Goal: Information Seeking & Learning: Learn about a topic

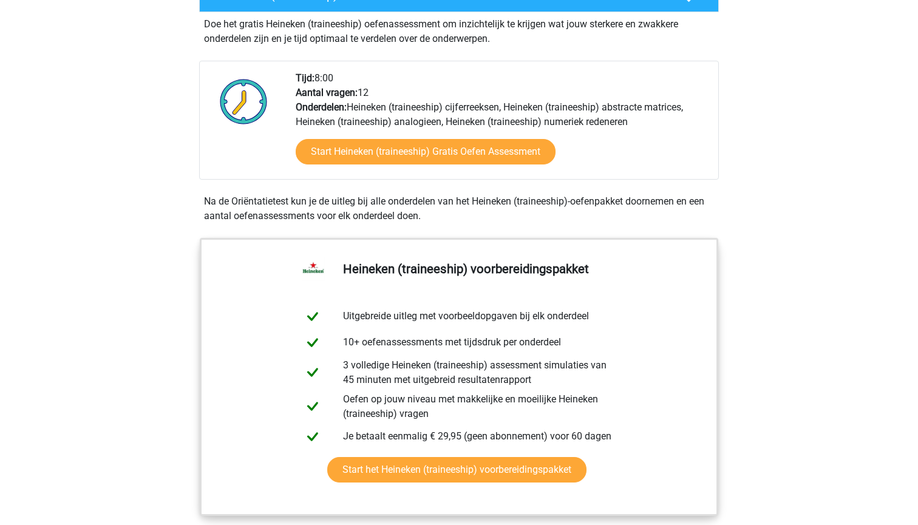
scroll to position [388, 0]
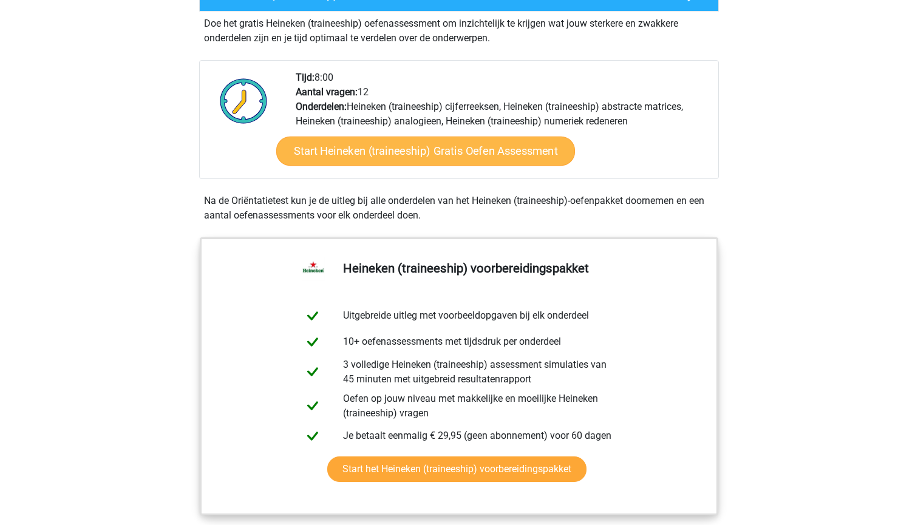
click at [385, 140] on link "Start Heineken (traineeship) Gratis Oefen Assessment" at bounding box center [425, 151] width 299 height 29
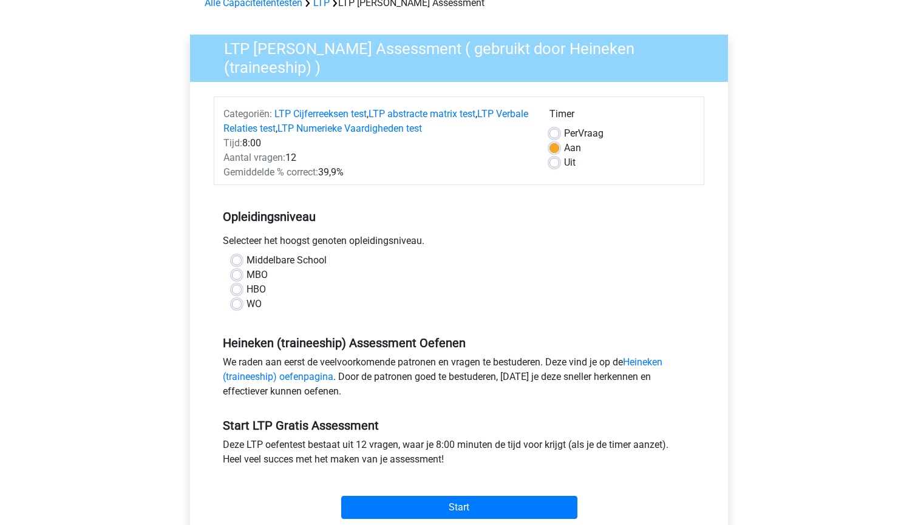
scroll to position [69, 0]
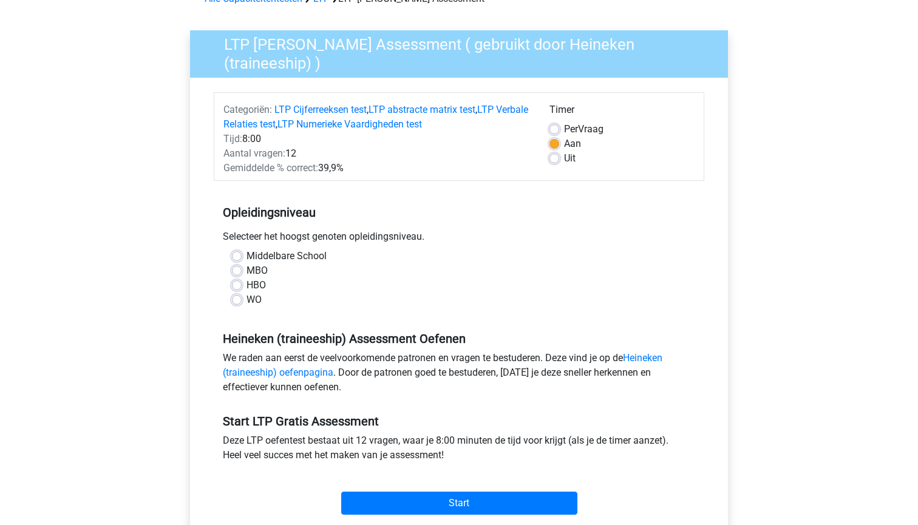
click at [246, 294] on label "WO" at bounding box center [253, 300] width 15 height 15
click at [239, 294] on input "WO" at bounding box center [237, 299] width 10 height 12
radio input "true"
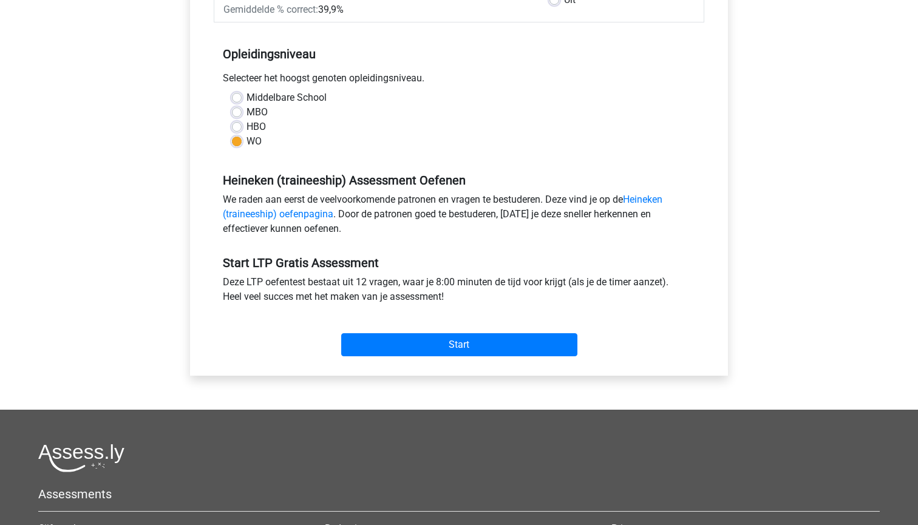
scroll to position [222, 0]
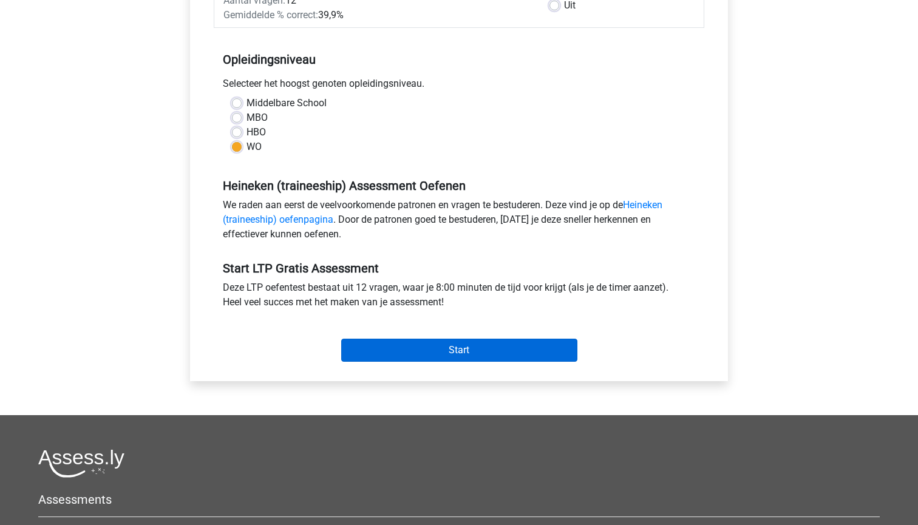
click at [503, 348] on input "Start" at bounding box center [459, 350] width 236 height 23
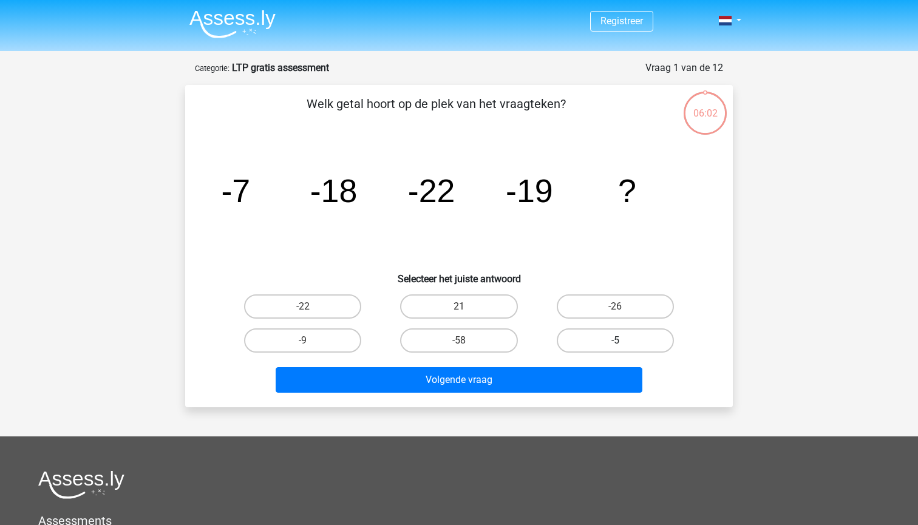
click at [617, 339] on label "-5" at bounding box center [615, 340] width 117 height 24
click at [617, 340] on input "-5" at bounding box center [619, 344] width 8 height 8
radio input "true"
click at [333, 339] on label "-9" at bounding box center [302, 340] width 117 height 24
click at [311, 340] on input "-9" at bounding box center [307, 344] width 8 height 8
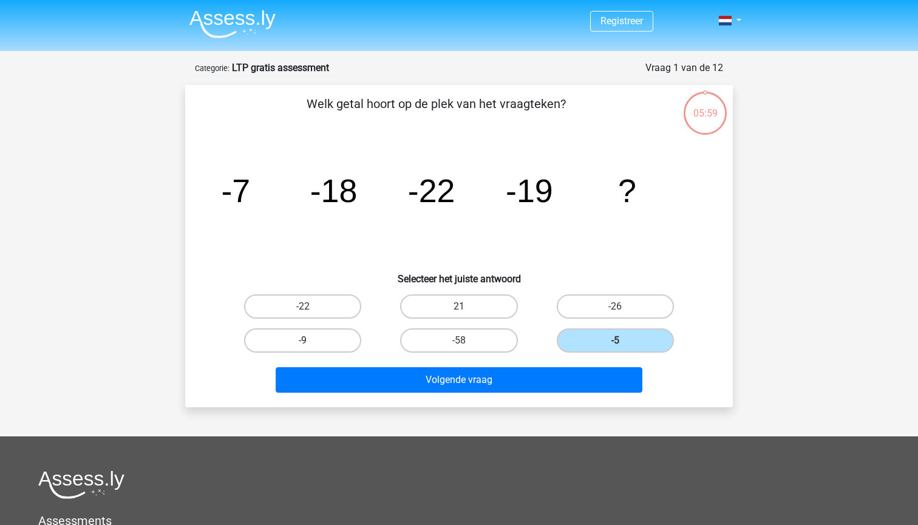
radio input "true"
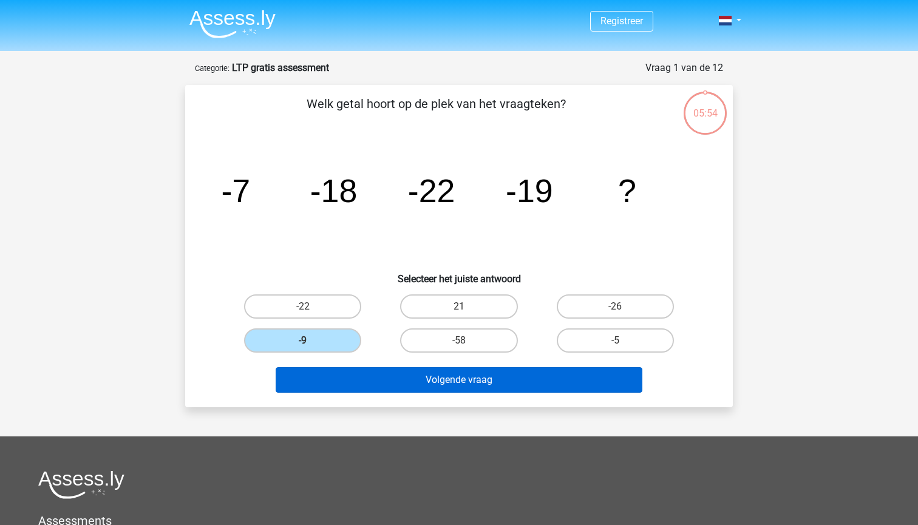
click at [396, 373] on button "Volgende vraag" at bounding box center [459, 379] width 367 height 25
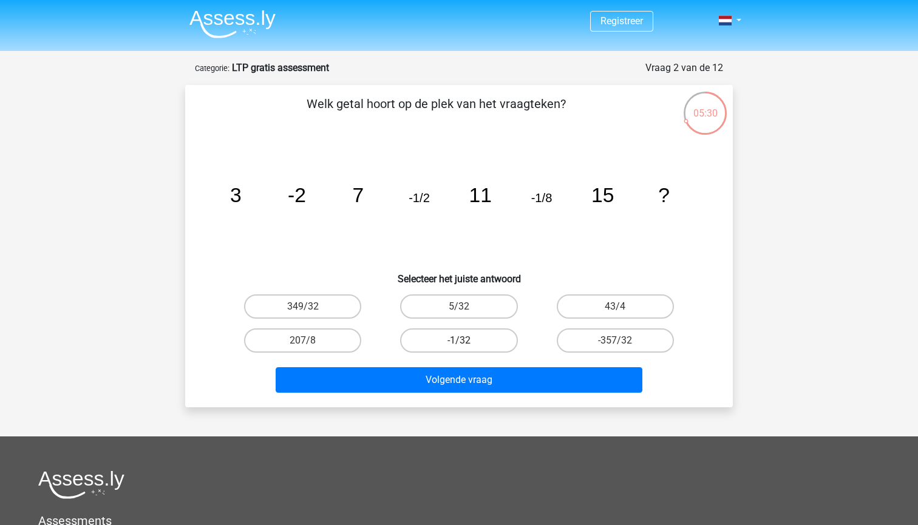
click at [456, 342] on label "-1/32" at bounding box center [458, 340] width 117 height 24
click at [459, 342] on input "-1/32" at bounding box center [463, 344] width 8 height 8
radio input "true"
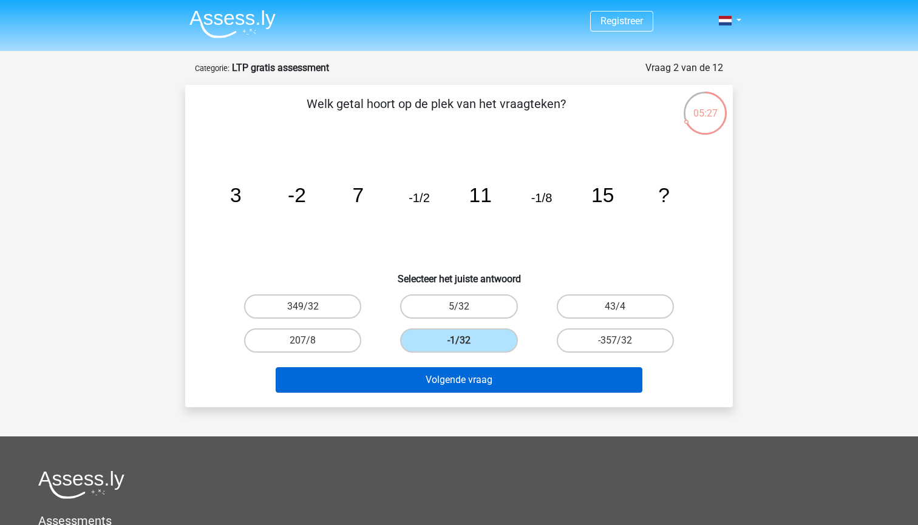
click at [503, 389] on button "Volgende vraag" at bounding box center [459, 379] width 367 height 25
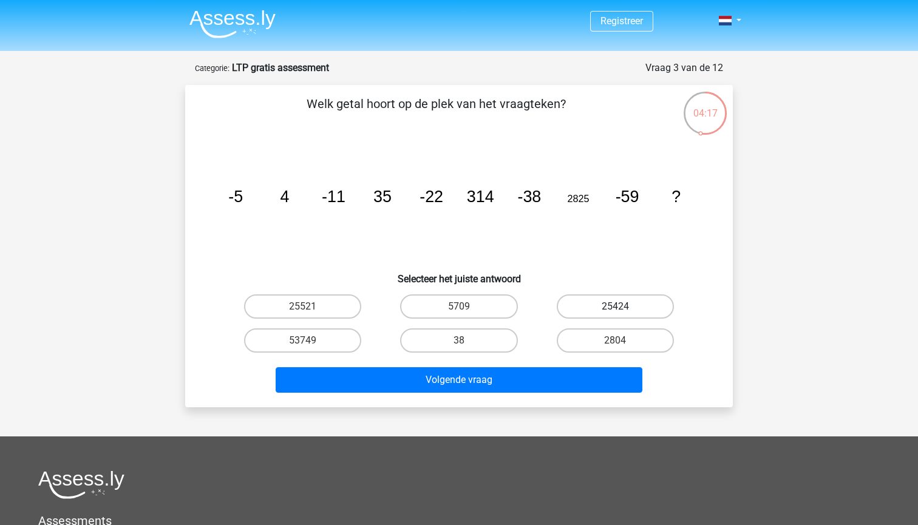
click at [590, 306] on label "25424" at bounding box center [615, 306] width 117 height 24
click at [615, 306] on input "25424" at bounding box center [619, 310] width 8 height 8
radio input "true"
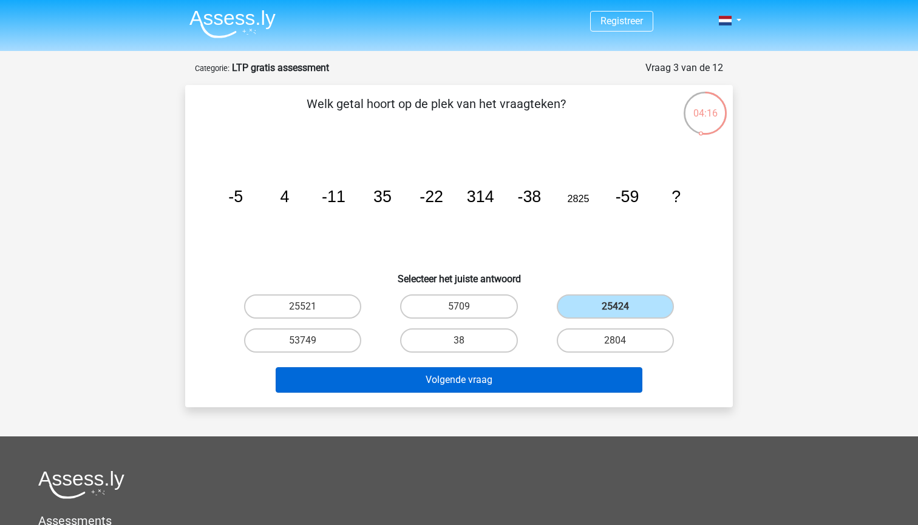
click at [585, 381] on button "Volgende vraag" at bounding box center [459, 379] width 367 height 25
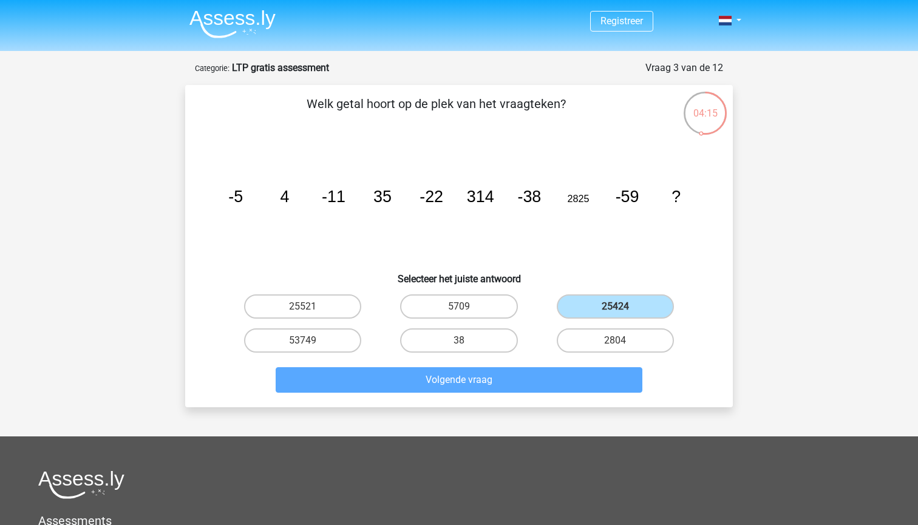
scroll to position [61, 0]
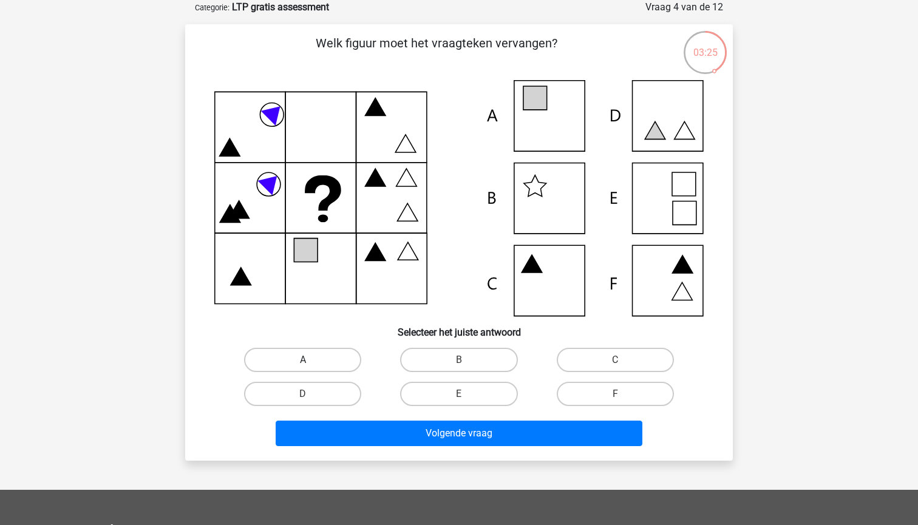
click at [305, 359] on label "A" at bounding box center [302, 360] width 117 height 24
click at [305, 360] on input "A" at bounding box center [307, 364] width 8 height 8
radio input "true"
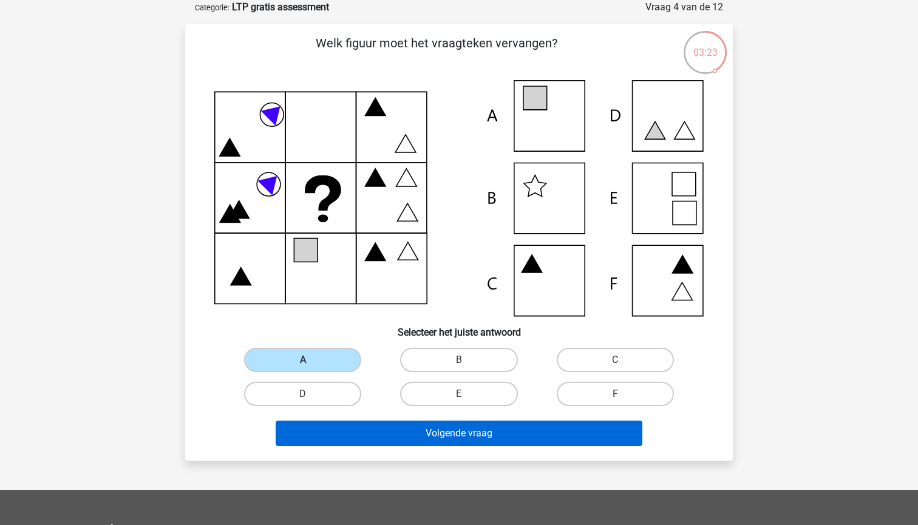
click at [414, 428] on button "Volgende vraag" at bounding box center [459, 433] width 367 height 25
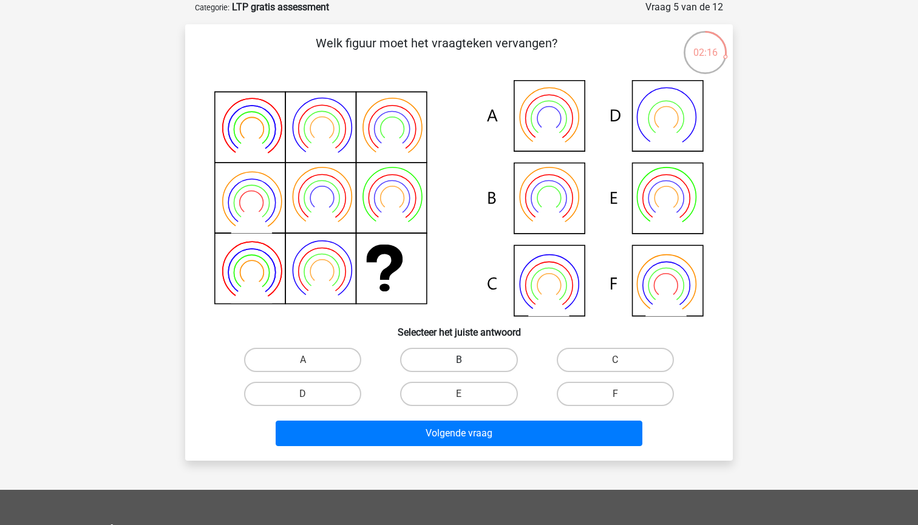
click at [427, 357] on label "B" at bounding box center [458, 360] width 117 height 24
click at [459, 360] on input "B" at bounding box center [463, 364] width 8 height 8
radio input "true"
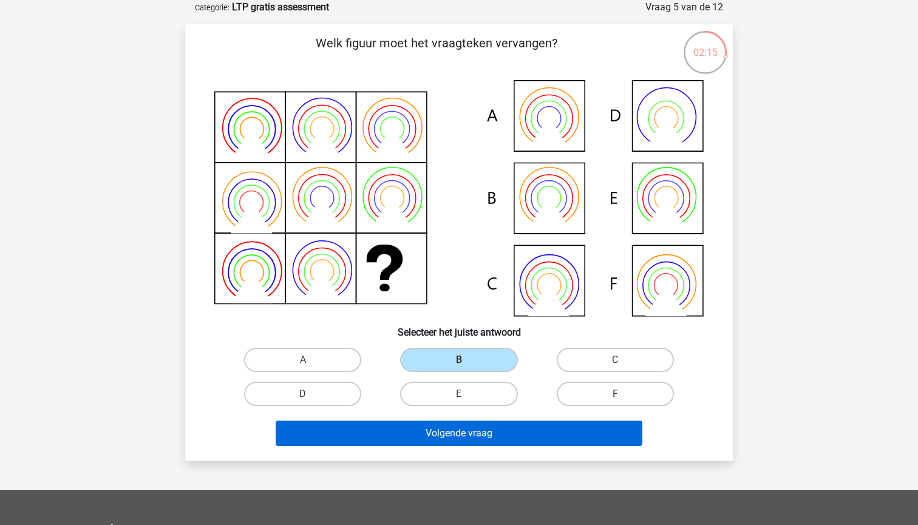
click at [479, 435] on button "Volgende vraag" at bounding box center [459, 433] width 367 height 25
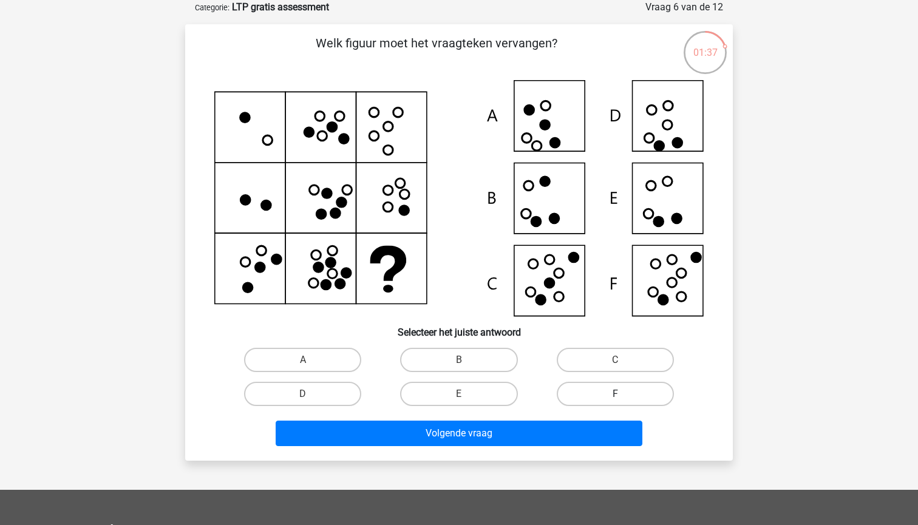
click at [591, 394] on label "F" at bounding box center [615, 394] width 117 height 24
click at [615, 394] on input "F" at bounding box center [619, 398] width 8 height 8
radio input "true"
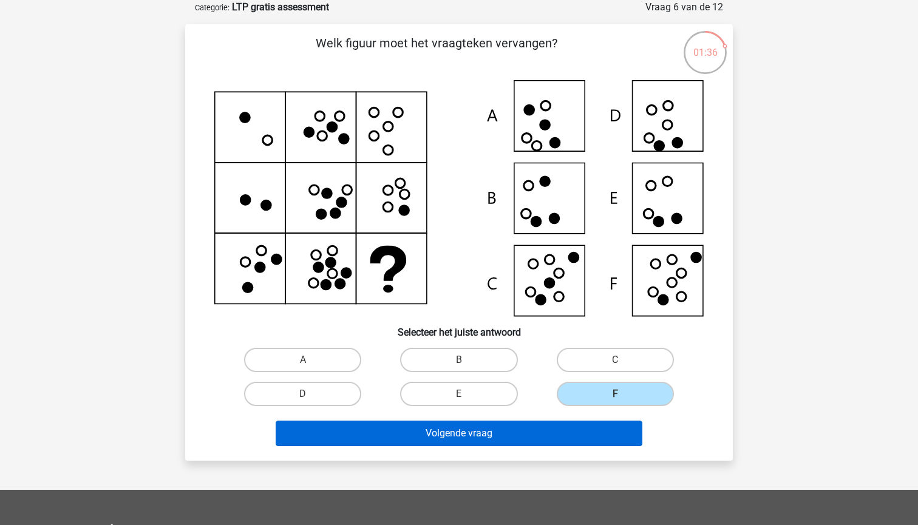
click at [552, 438] on button "Volgende vraag" at bounding box center [459, 433] width 367 height 25
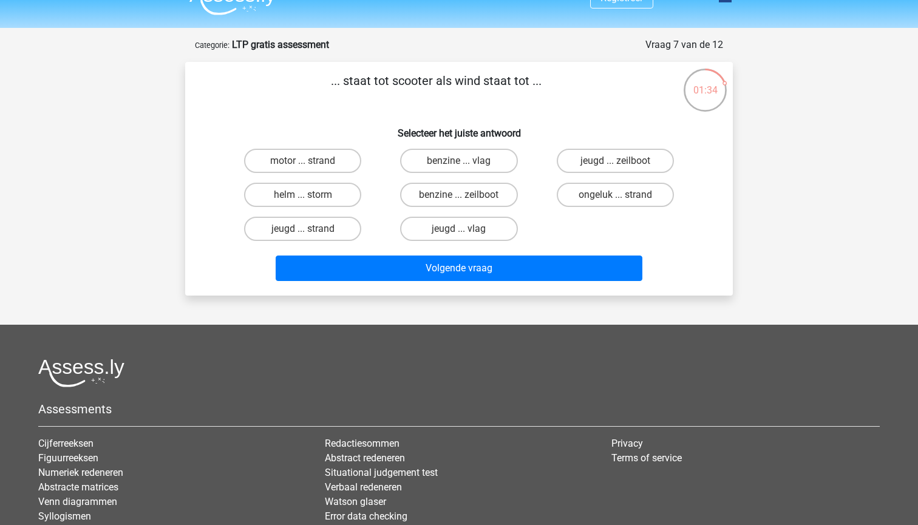
scroll to position [12, 0]
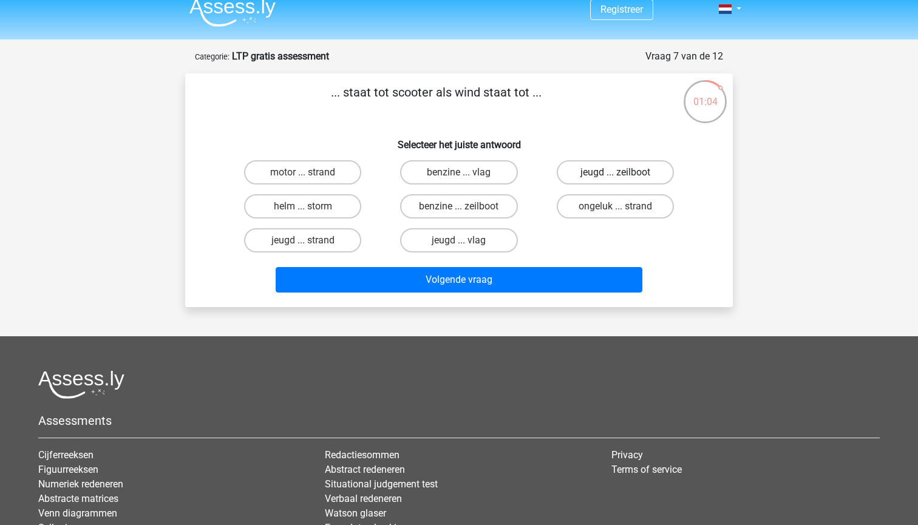
click at [611, 172] on label "jeugd ... zeilboot" at bounding box center [615, 172] width 117 height 24
click at [615, 172] on input "jeugd ... zeilboot" at bounding box center [619, 176] width 8 height 8
radio input "true"
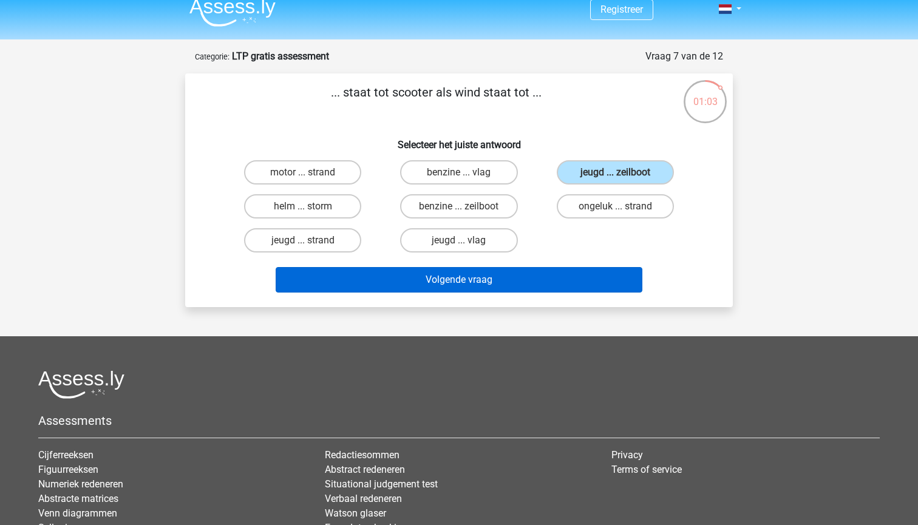
click at [539, 277] on button "Volgende vraag" at bounding box center [459, 279] width 367 height 25
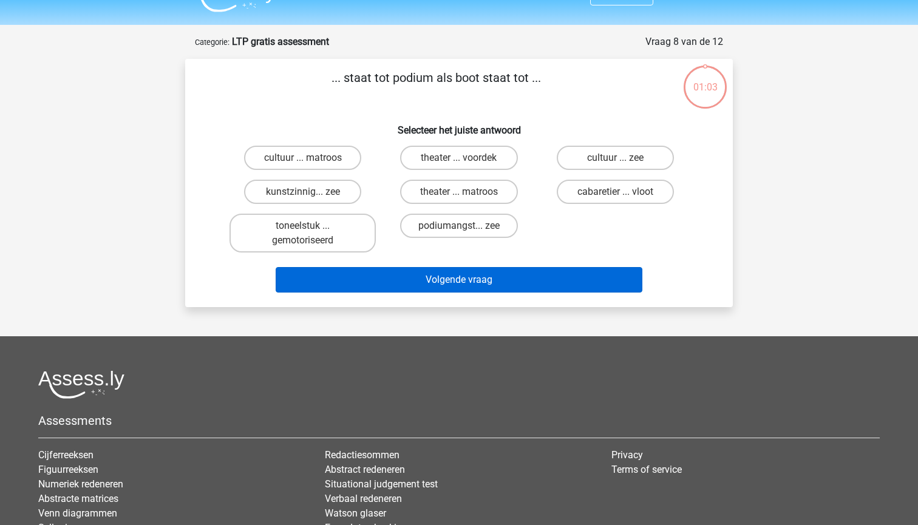
scroll to position [0, 0]
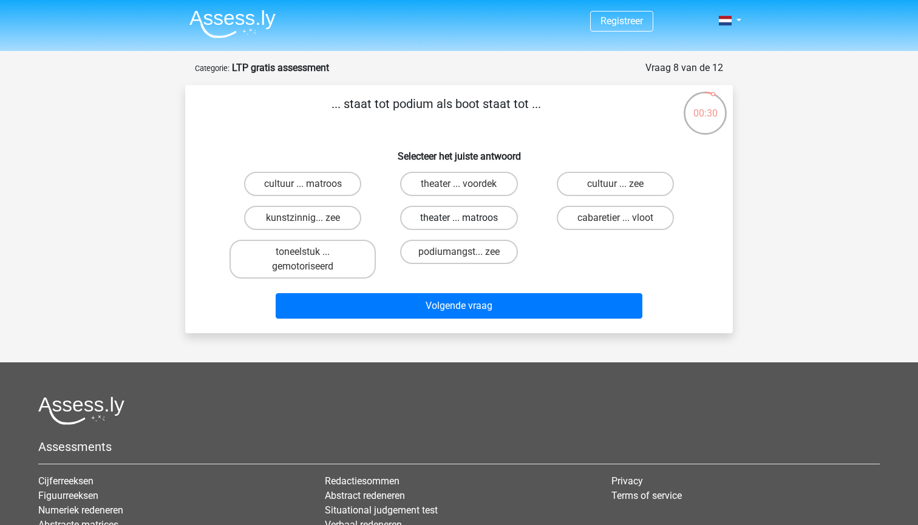
click at [470, 220] on label "theater ... matroos" at bounding box center [458, 218] width 117 height 24
click at [467, 220] on input "theater ... matroos" at bounding box center [463, 222] width 8 height 8
radio input "true"
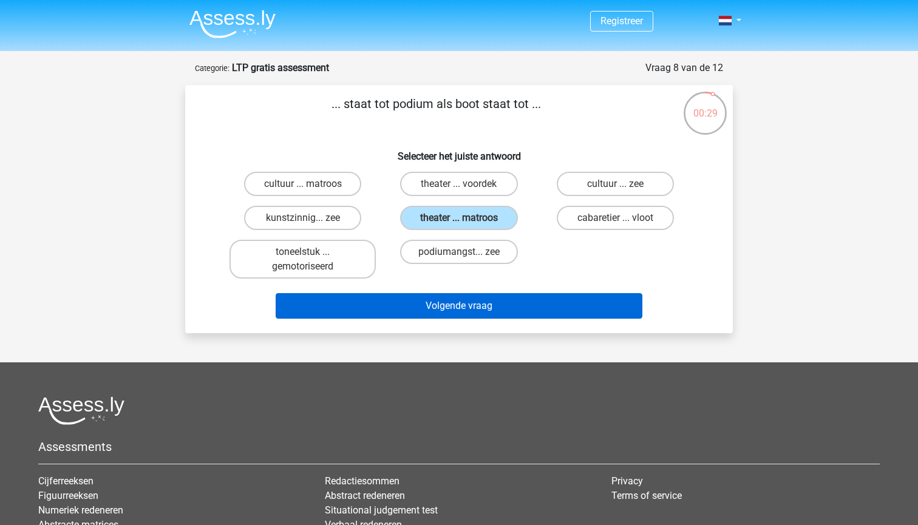
click at [489, 313] on button "Volgende vraag" at bounding box center [459, 305] width 367 height 25
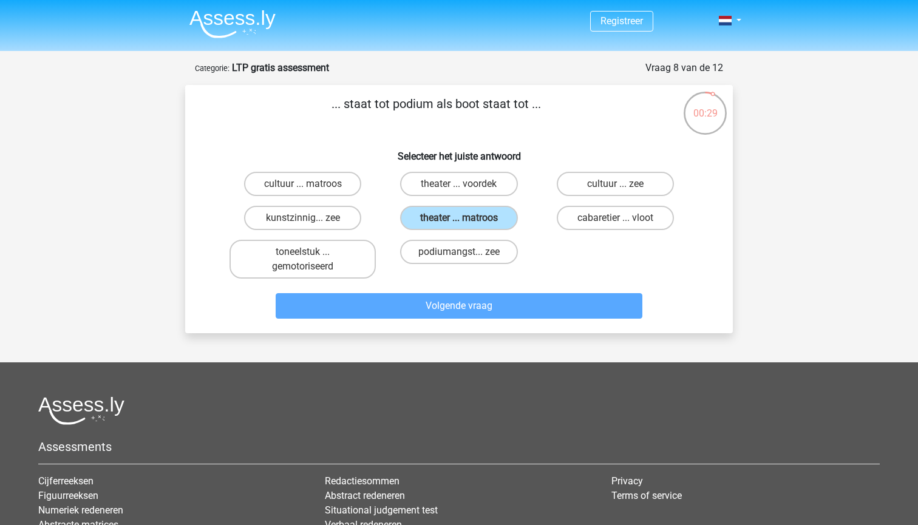
scroll to position [61, 0]
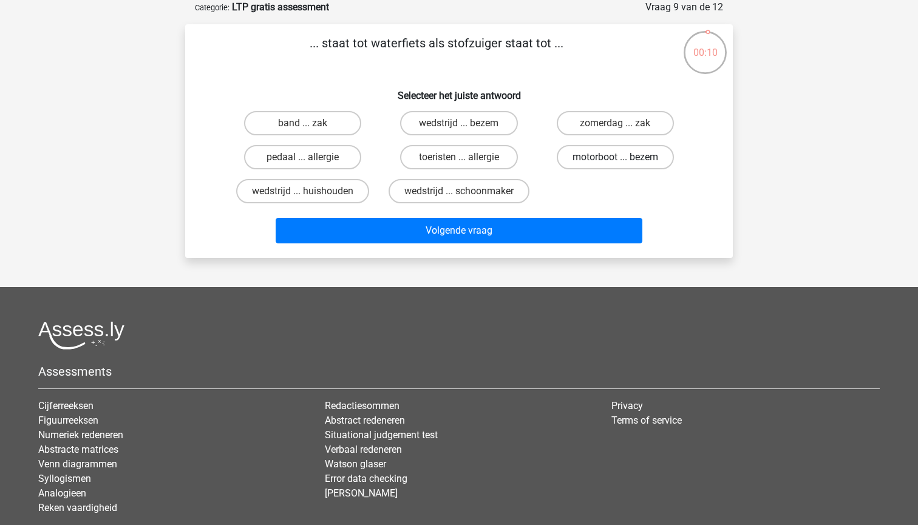
click at [597, 151] on label "motorboot ... bezem" at bounding box center [615, 157] width 117 height 24
click at [615, 157] on input "motorboot ... bezem" at bounding box center [619, 161] width 8 height 8
radio input "true"
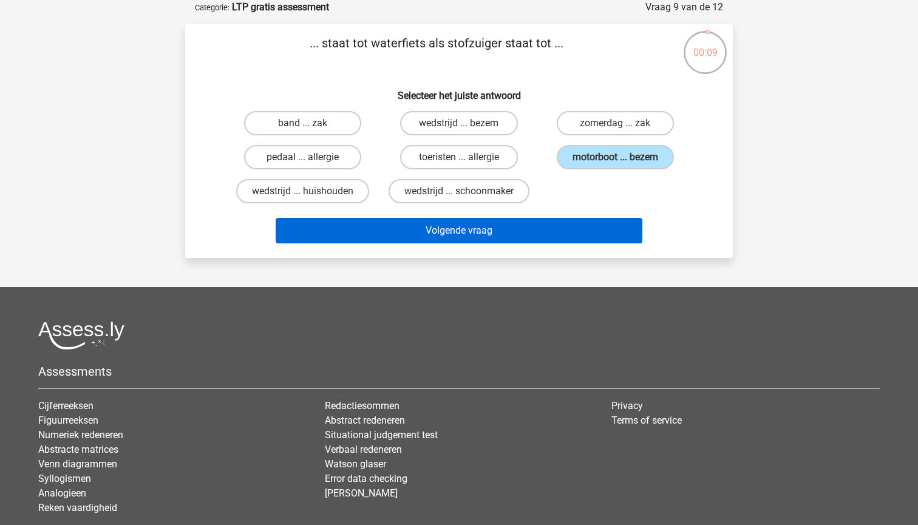
click at [518, 231] on button "Volgende vraag" at bounding box center [459, 230] width 367 height 25
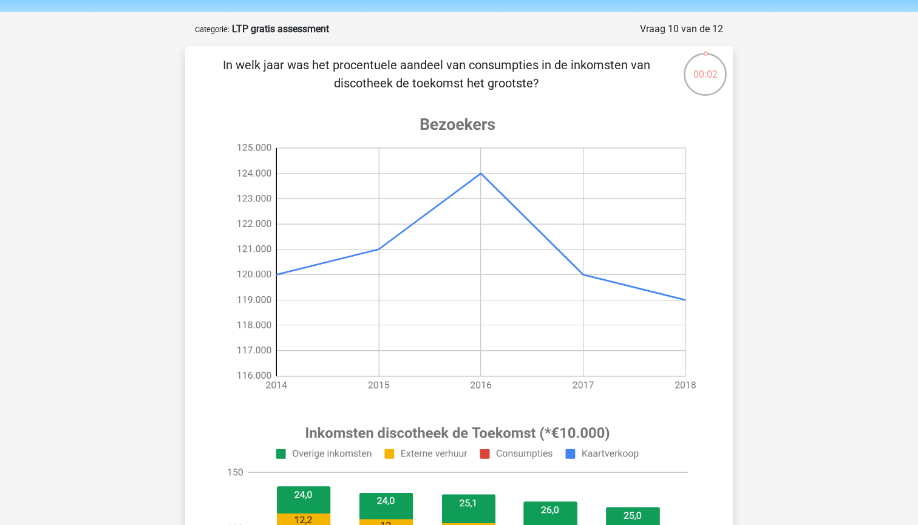
scroll to position [39, 0]
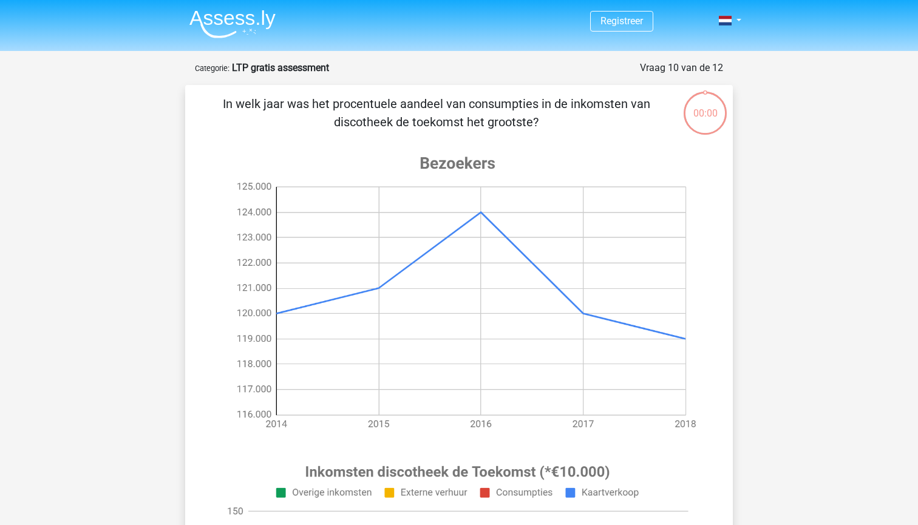
scroll to position [39, 0]
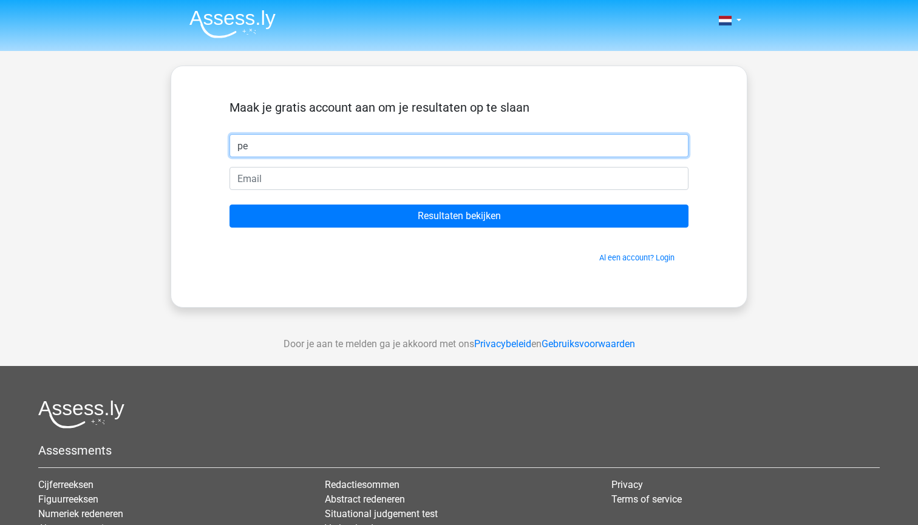
type input "Pepijn"
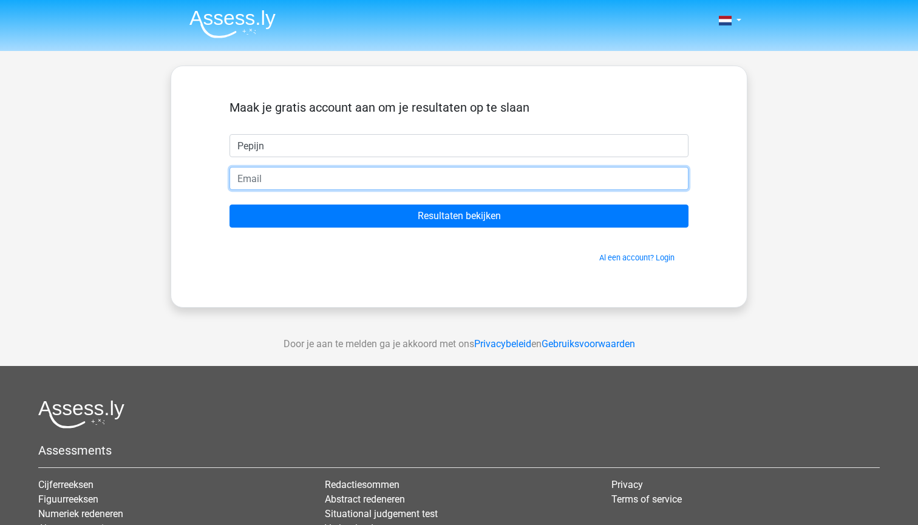
type input "pverreijt@me.com"
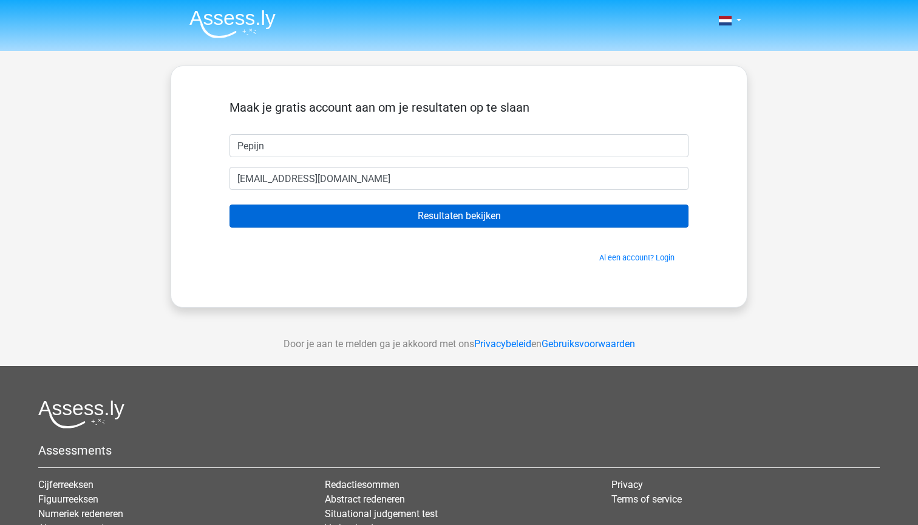
click at [298, 209] on input "Resultaten bekijken" at bounding box center [458, 216] width 459 height 23
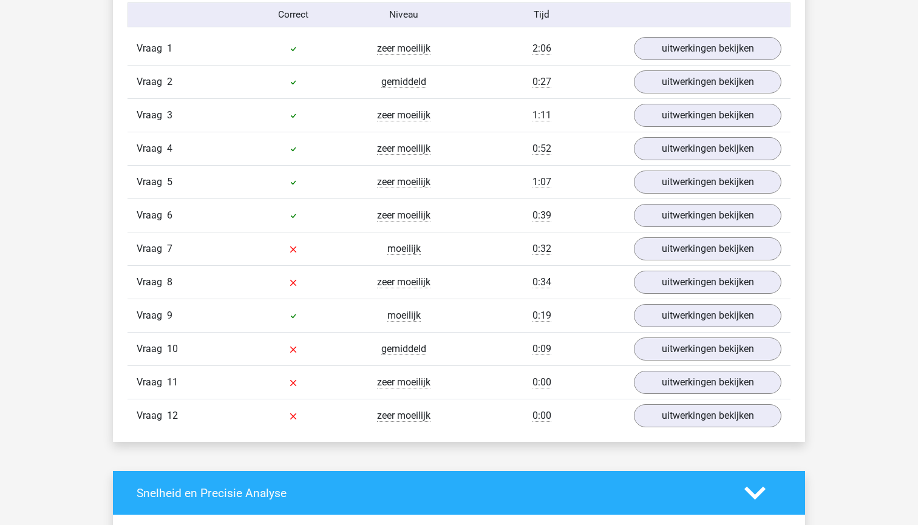
scroll to position [1355, 0]
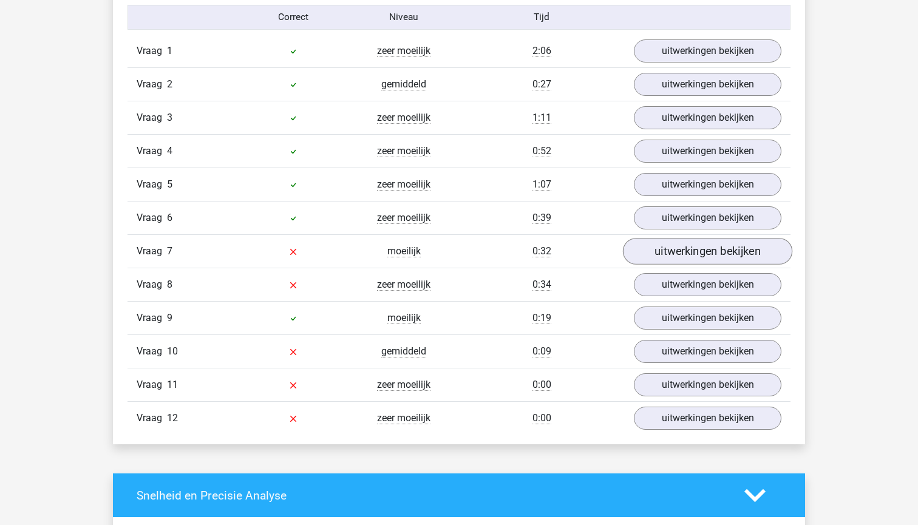
click at [718, 256] on link "uitwerkingen bekijken" at bounding box center [707, 252] width 169 height 27
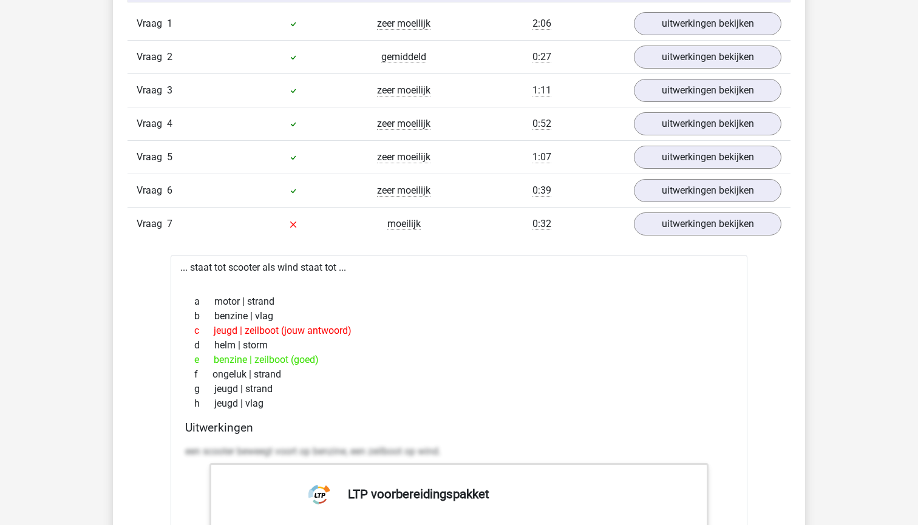
scroll to position [1401, 0]
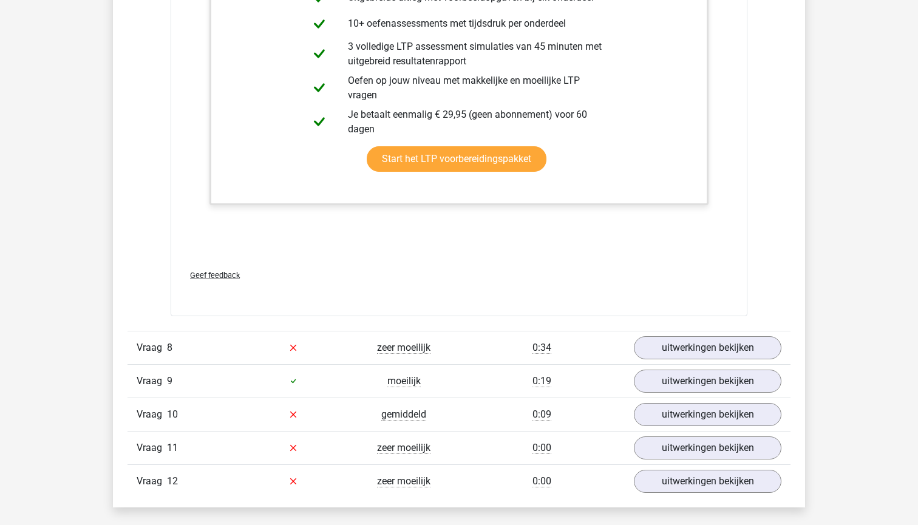
scroll to position [1943, 0]
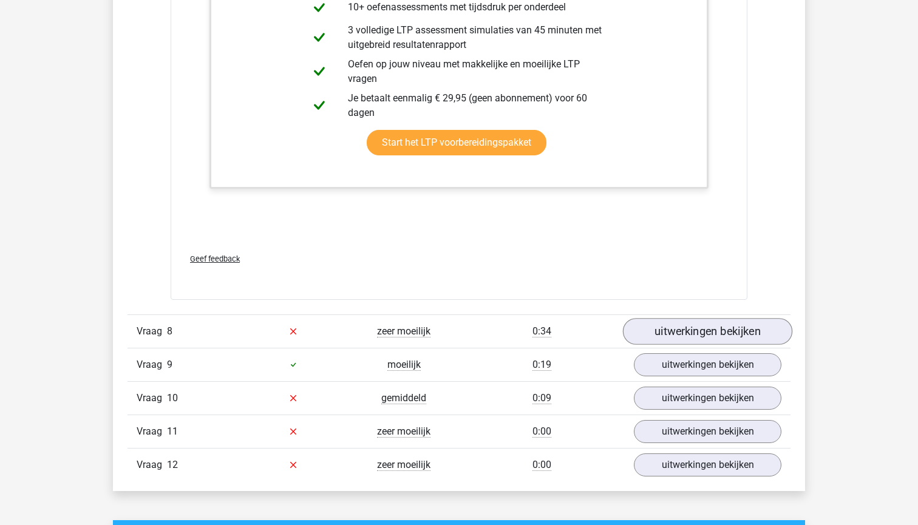
click at [713, 327] on link "uitwerkingen bekijken" at bounding box center [707, 331] width 169 height 27
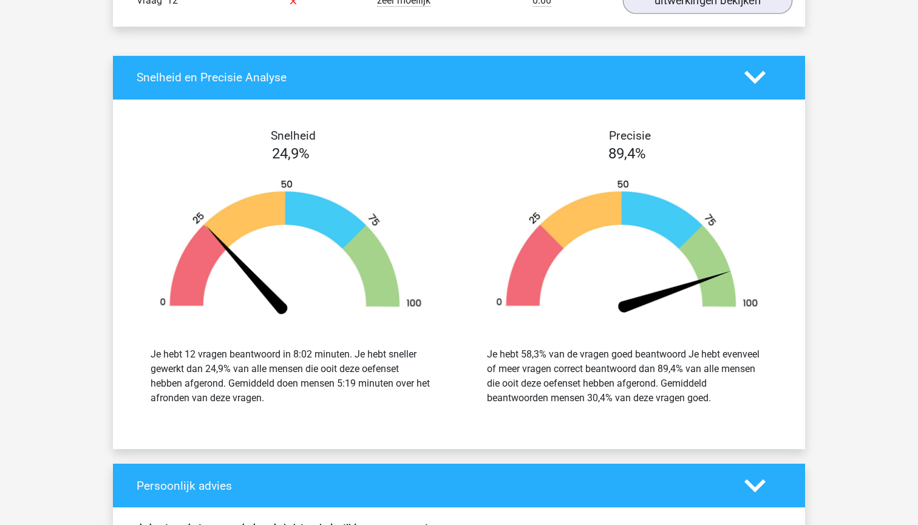
scroll to position [2723, 0]
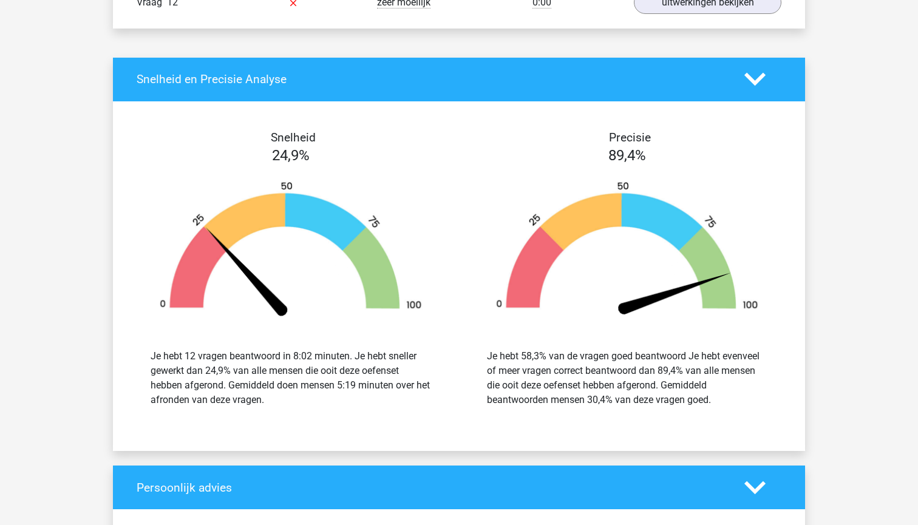
click at [713, 327] on div at bounding box center [627, 250] width 318 height 168
click at [759, 345] on div "Je hebt 58,3% van de vragen goed beantwoord Je hebt evenveel of meer vragen cor…" at bounding box center [627, 377] width 318 height 87
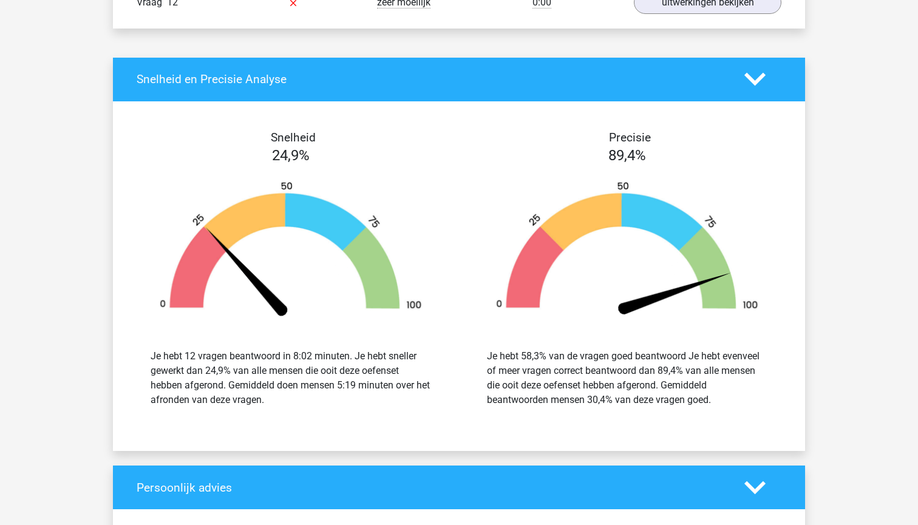
click at [763, 314] on img at bounding box center [627, 250] width 300 height 139
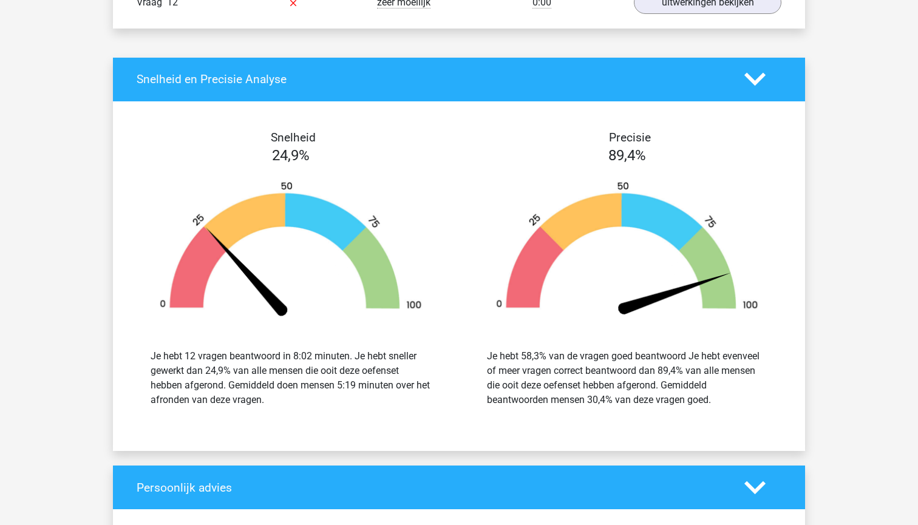
click at [763, 314] on img at bounding box center [627, 250] width 300 height 139
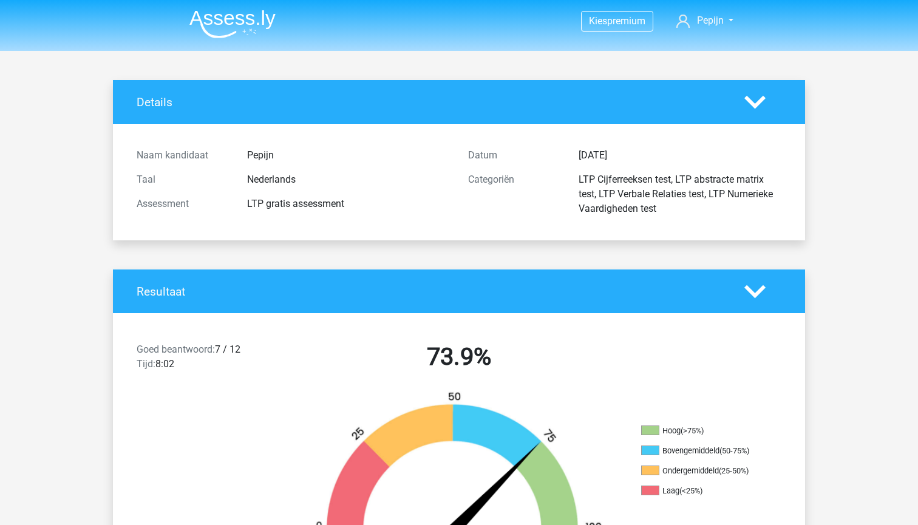
scroll to position [0, 0]
